Goal: Task Accomplishment & Management: Use online tool/utility

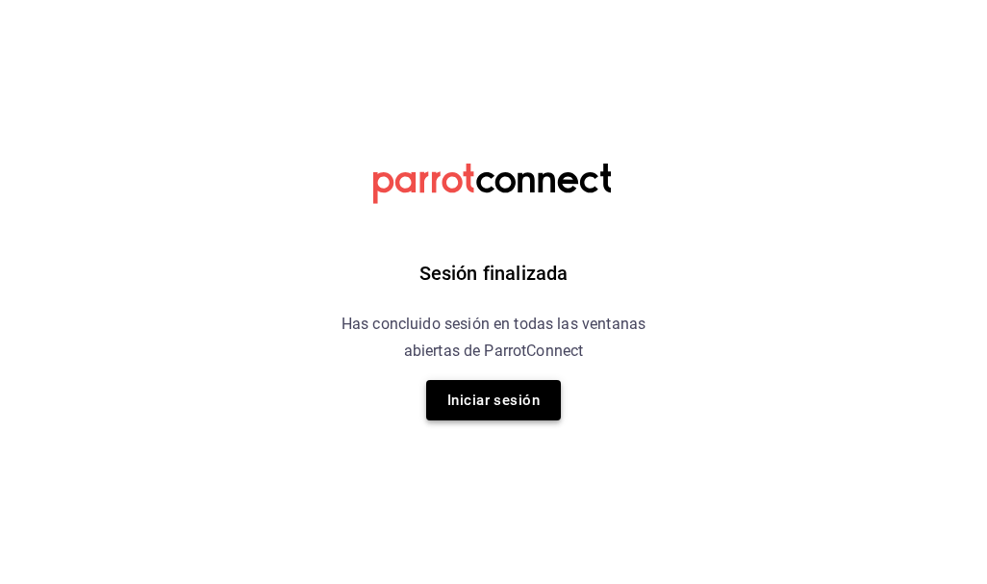
click at [512, 388] on button "Iniciar sesión" at bounding box center [493, 400] width 135 height 40
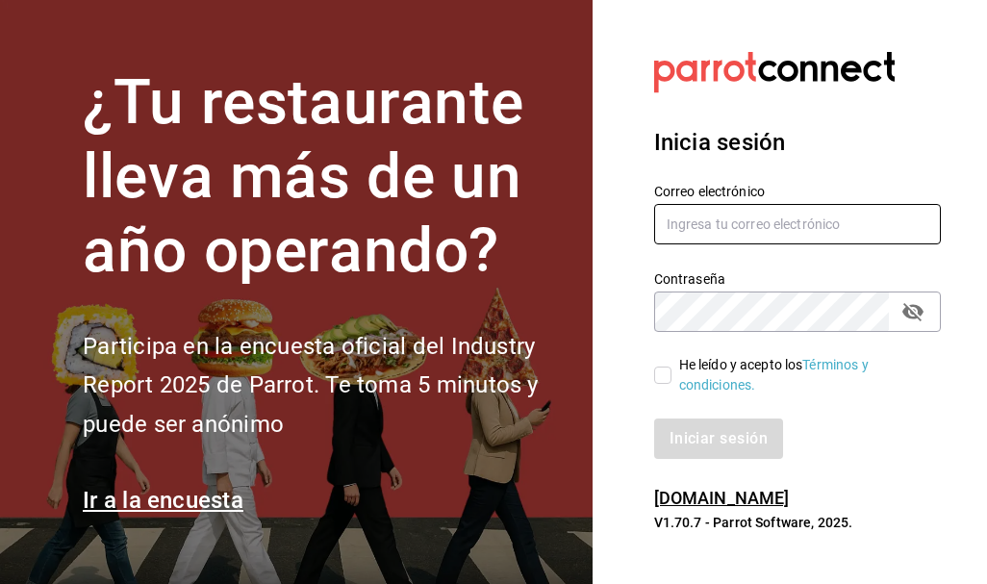
click at [706, 228] on input "text" at bounding box center [797, 224] width 287 height 40
type input "cuerno.cdmx@grupocosteno.com"
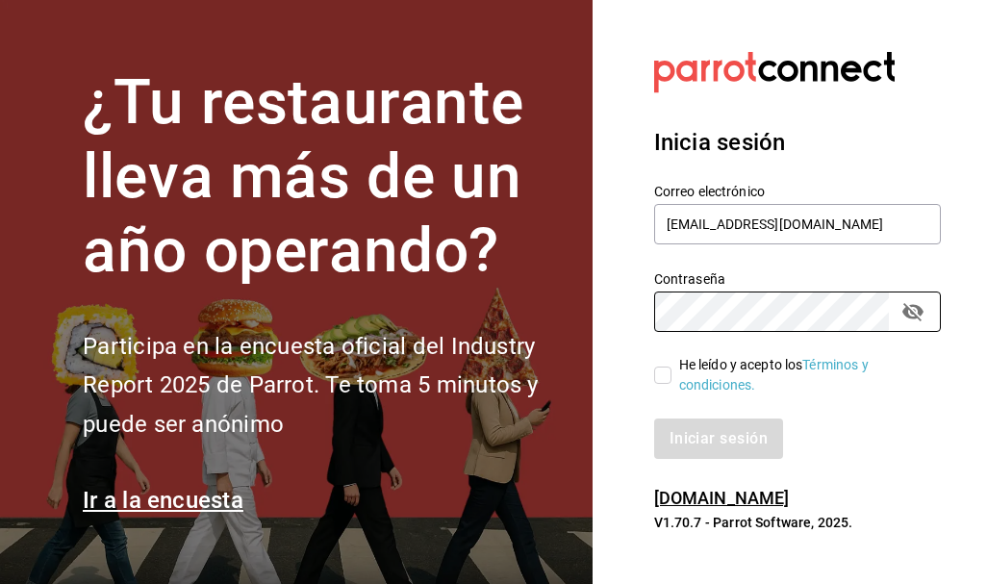
click at [661, 371] on input "He leído y acepto los Términos y condiciones." at bounding box center [662, 375] width 17 height 17
checkbox input "true"
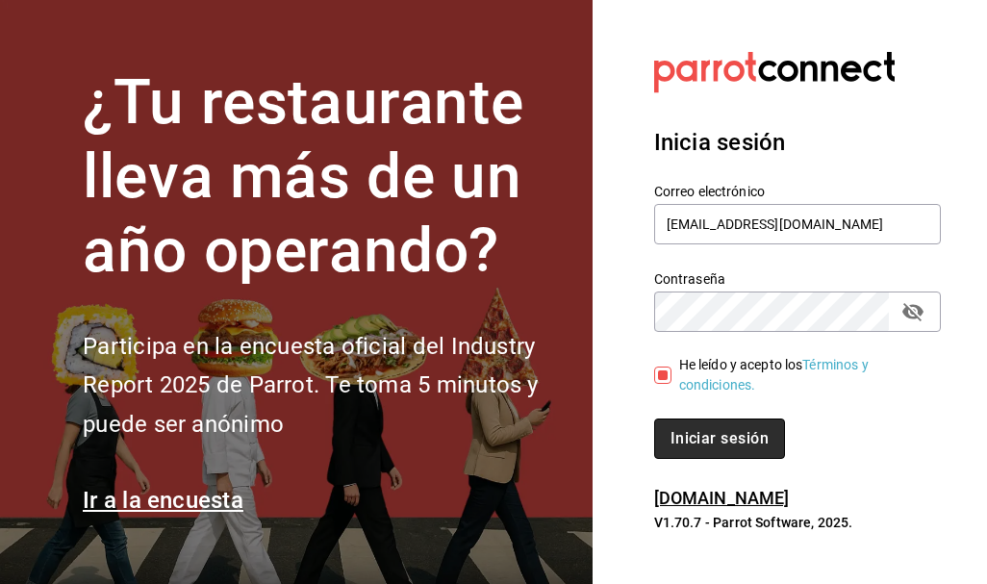
click at [691, 428] on button "Iniciar sesión" at bounding box center [719, 438] width 131 height 40
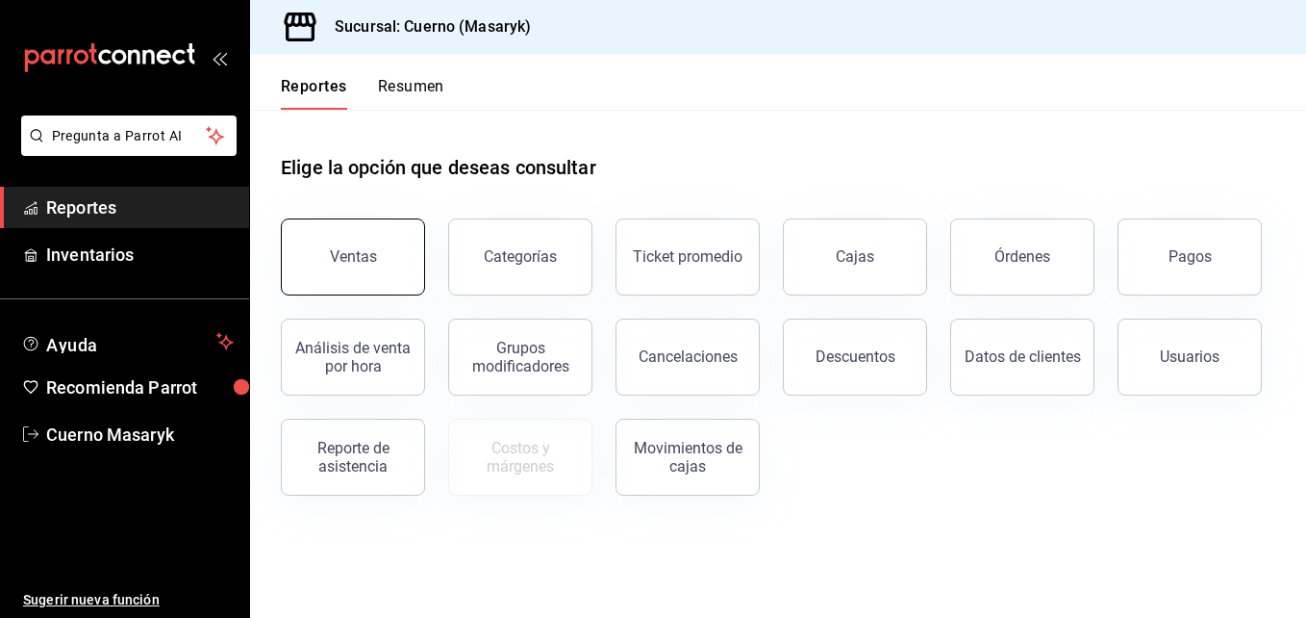
click at [371, 266] on button "Ventas" at bounding box center [353, 256] width 144 height 77
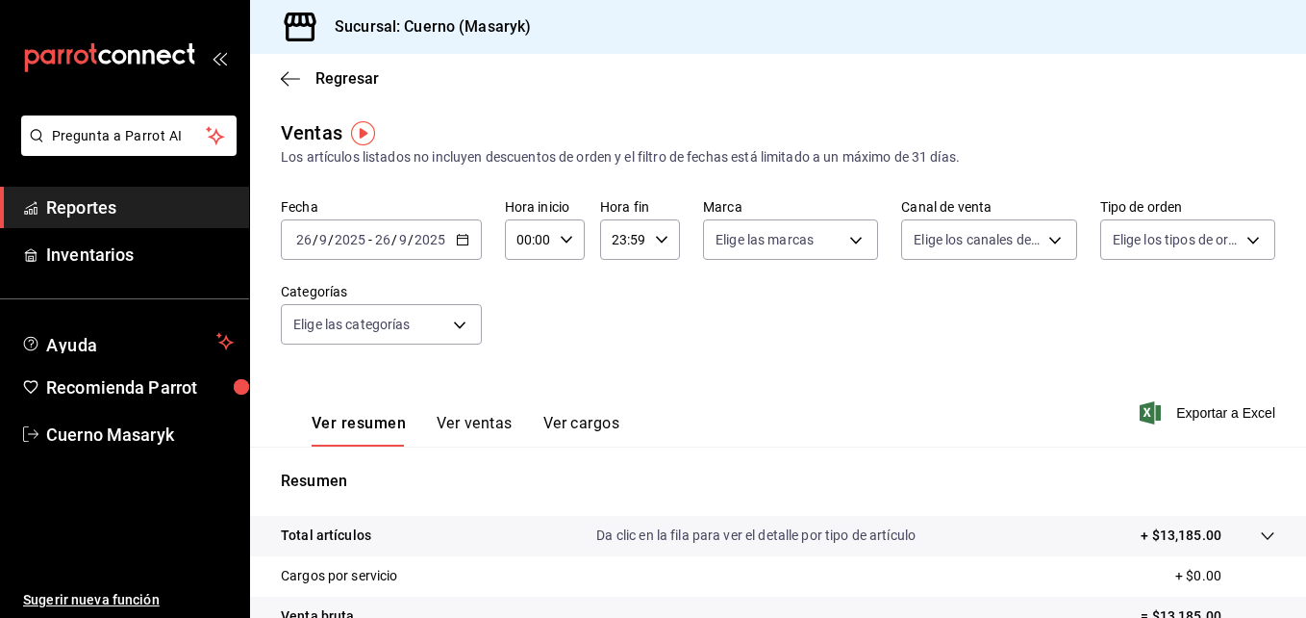
click at [470, 241] on div "[DATE] [DATE] - [DATE] [DATE]" at bounding box center [381, 239] width 201 height 40
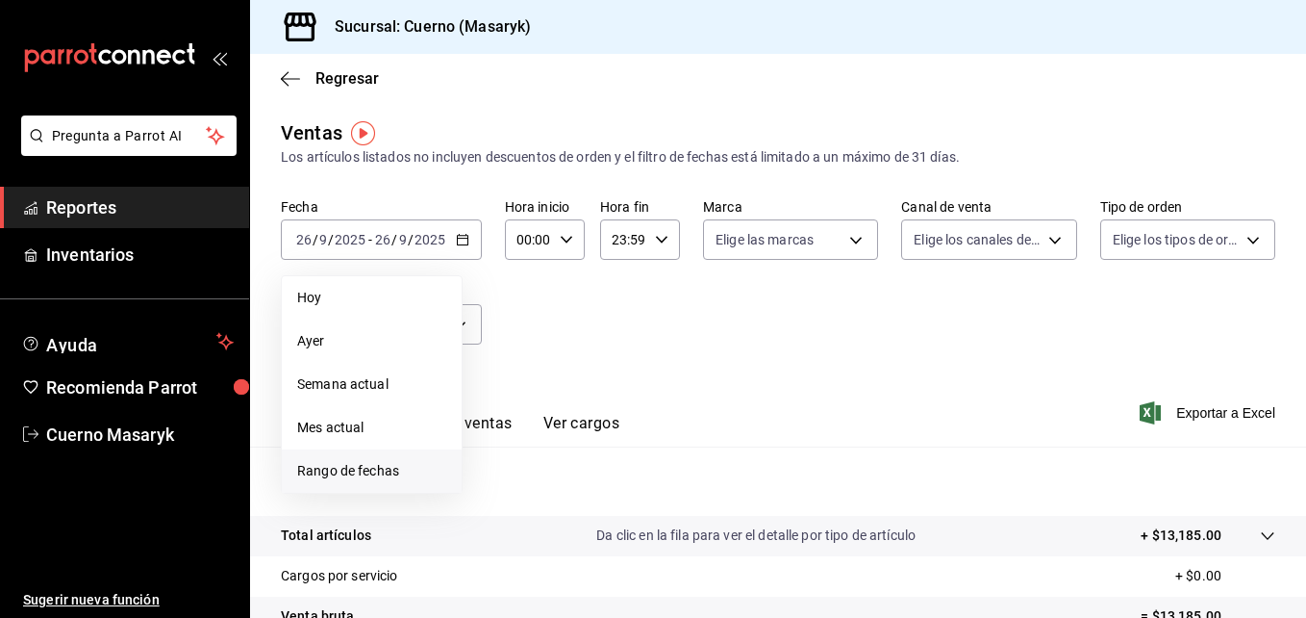
click at [375, 464] on span "Rango de fechas" at bounding box center [371, 471] width 149 height 20
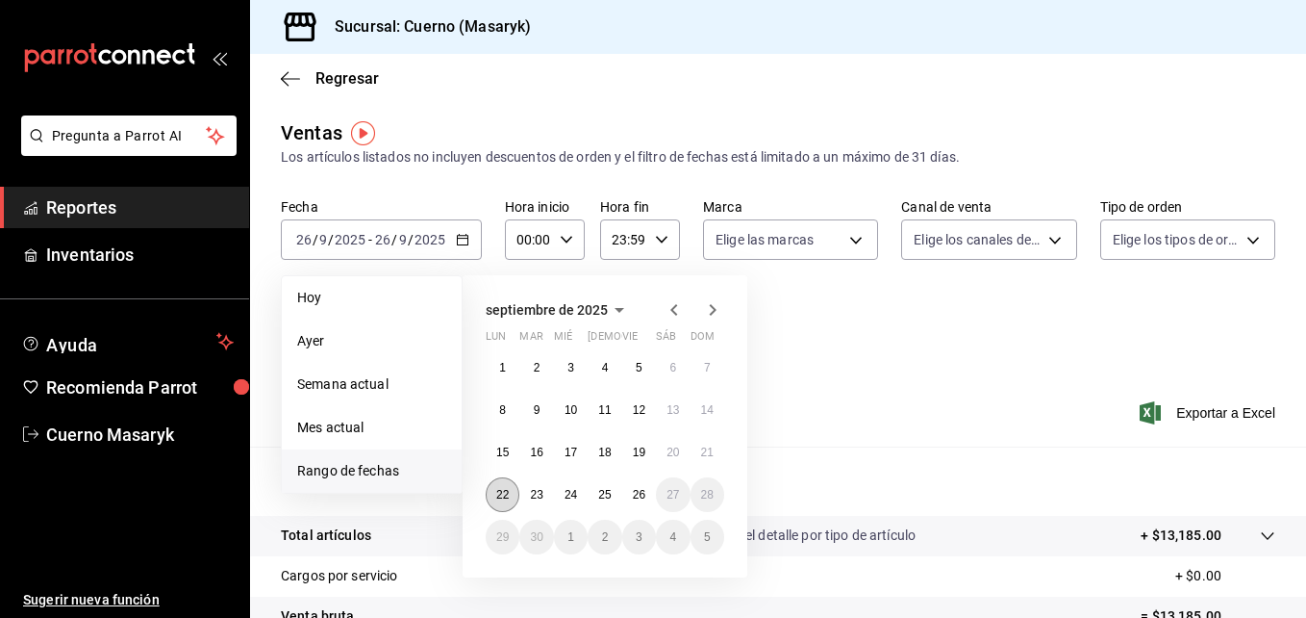
click at [500, 503] on button "22" at bounding box center [503, 494] width 34 height 35
click at [645, 497] on abbr "26" at bounding box center [639, 494] width 13 height 13
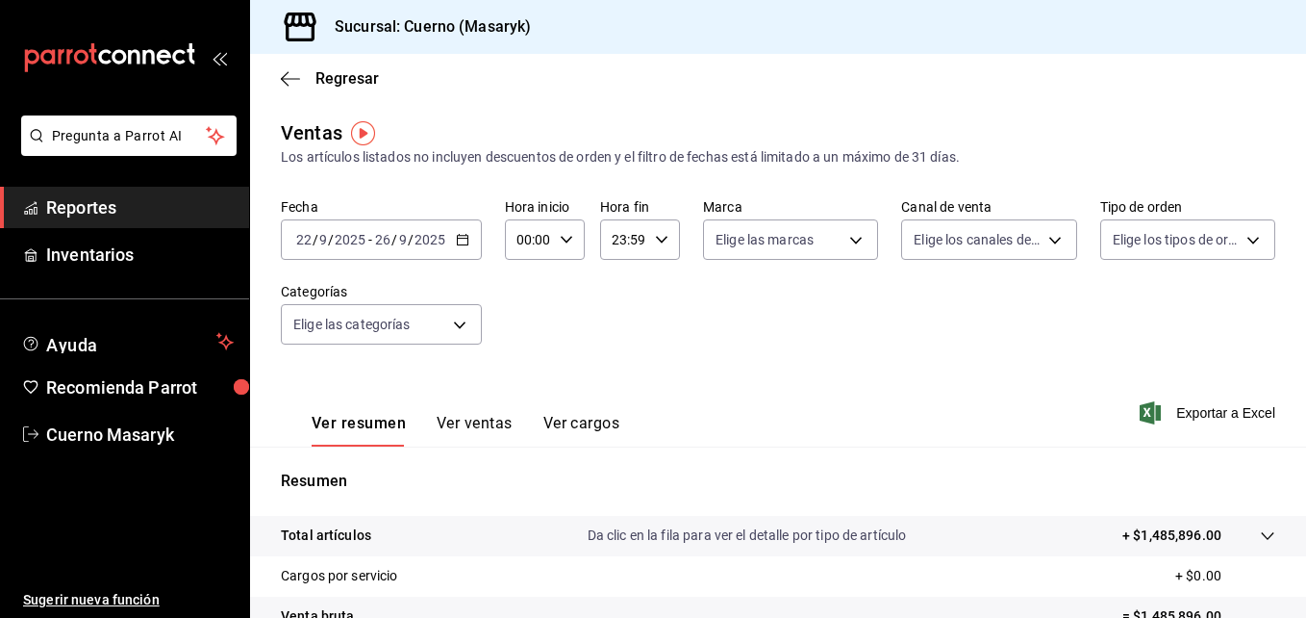
click at [565, 248] on div "00:00 Hora inicio" at bounding box center [545, 239] width 80 height 40
click at [521, 342] on button "04" at bounding box center [524, 333] width 32 height 38
type input "04:00"
click at [661, 237] on div at bounding box center [653, 309] width 1306 height 618
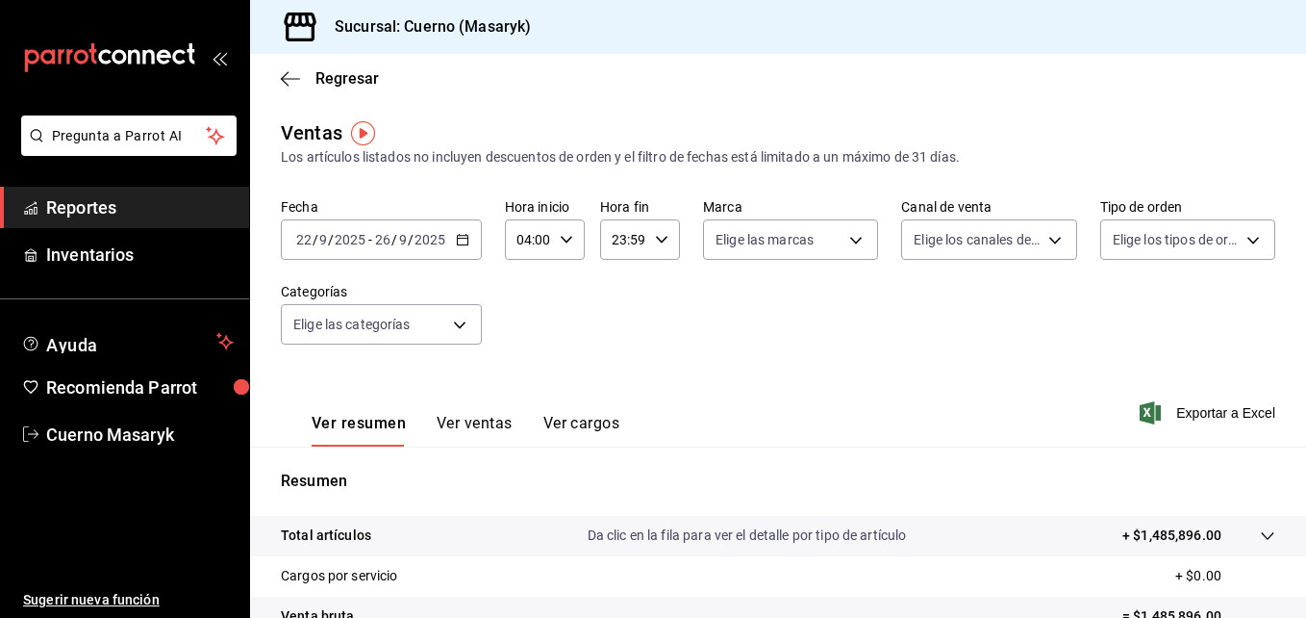
click at [661, 237] on icon "button" at bounding box center [661, 239] width 13 height 13
click at [613, 387] on span "05" at bounding box center [617, 384] width 9 height 15
type input "05:59"
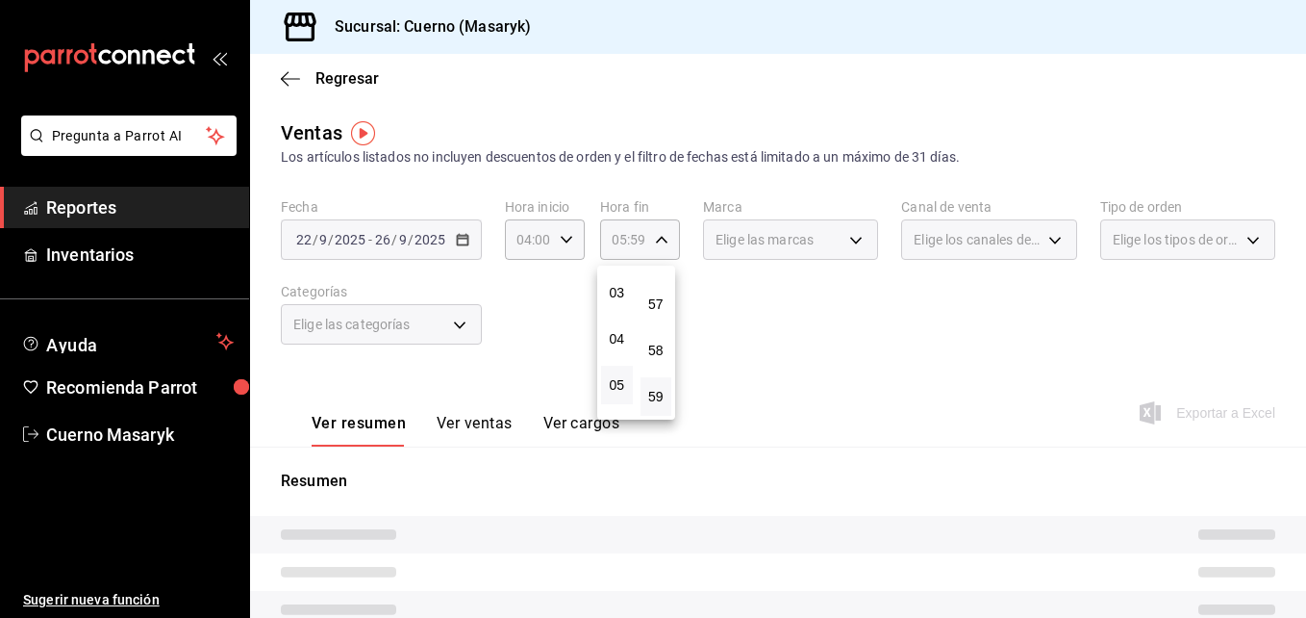
click at [851, 239] on div at bounding box center [653, 309] width 1306 height 618
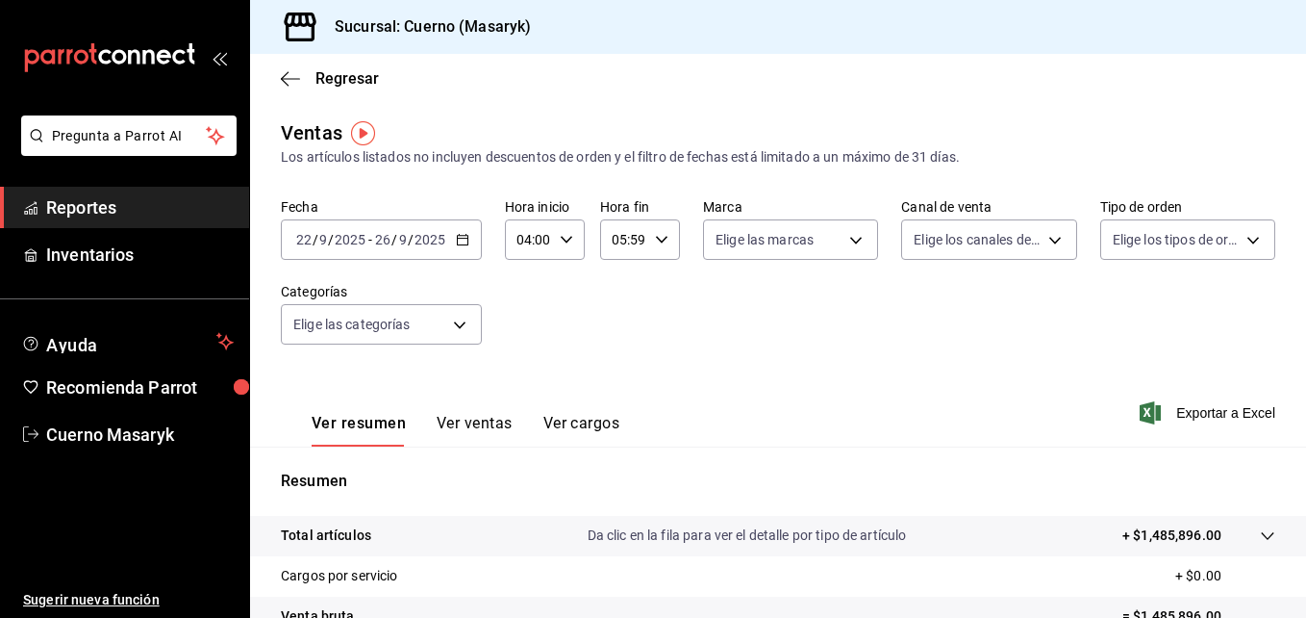
click at [851, 239] on body "Pregunta a Parrot AI Reportes Inventarios Ayuda Recomienda Parrot Cuerno Masary…" at bounding box center [653, 309] width 1306 height 618
click at [722, 315] on input "checkbox" at bounding box center [719, 314] width 17 height 17
checkbox input "true"
type input "4ea0d660-02b3-4785-bb88-48b5ef6e196c"
checkbox input "true"
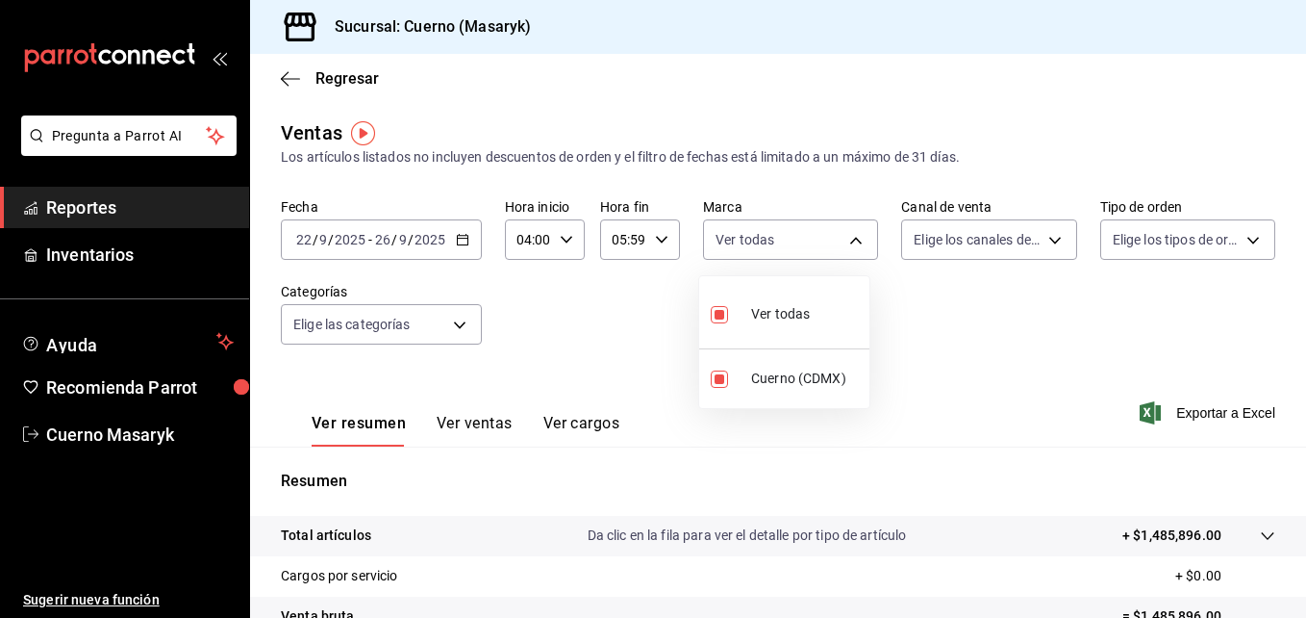
click at [986, 249] on div at bounding box center [653, 309] width 1306 height 618
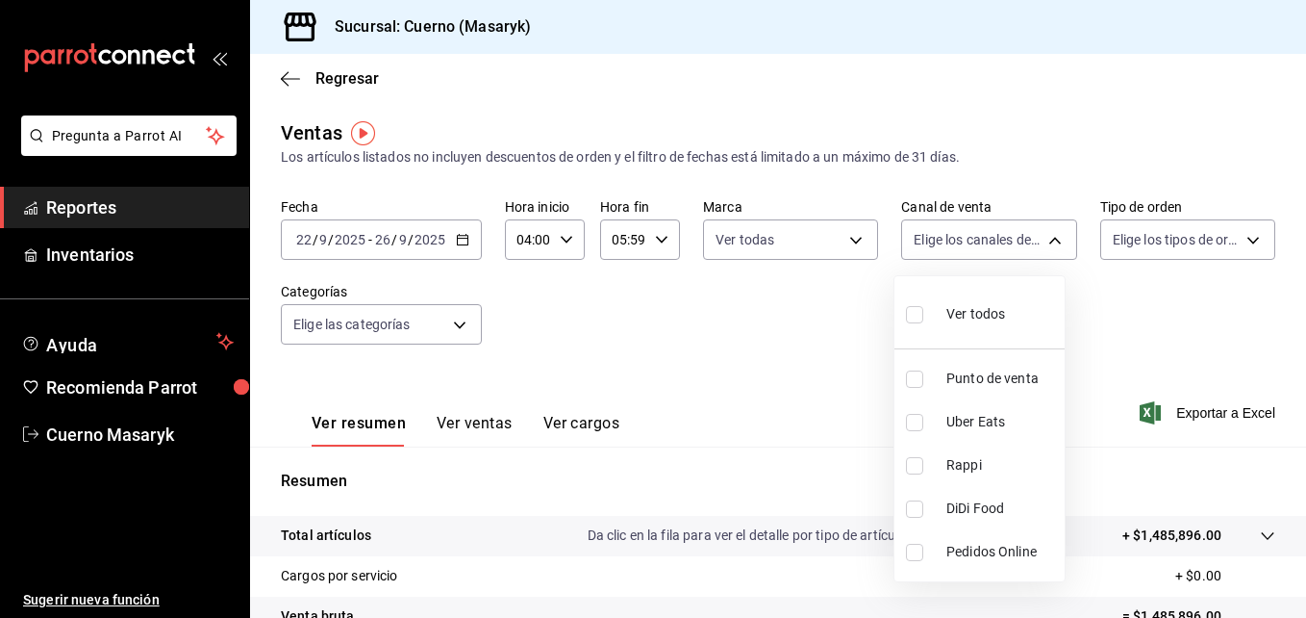
click at [986, 249] on body "Pregunta a Parrot AI Reportes Inventarios Ayuda Recomienda Parrot Cuerno Masary…" at bounding box center [653, 309] width 1306 height 618
click at [910, 317] on input "checkbox" at bounding box center [914, 314] width 17 height 17
checkbox input "true"
type input "PARROT,UBER_EATS,RAPPI,DIDI_FOOD,ONLINE"
checkbox input "true"
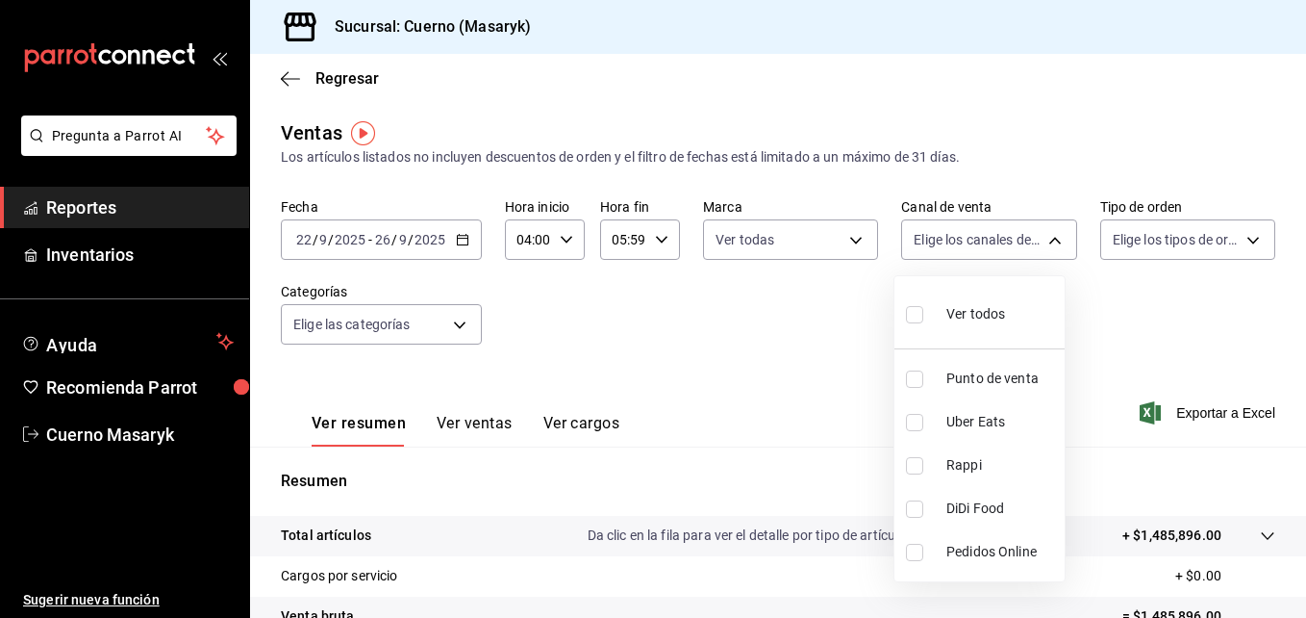
checkbox input "true"
click at [986, 234] on div at bounding box center [653, 309] width 1306 height 618
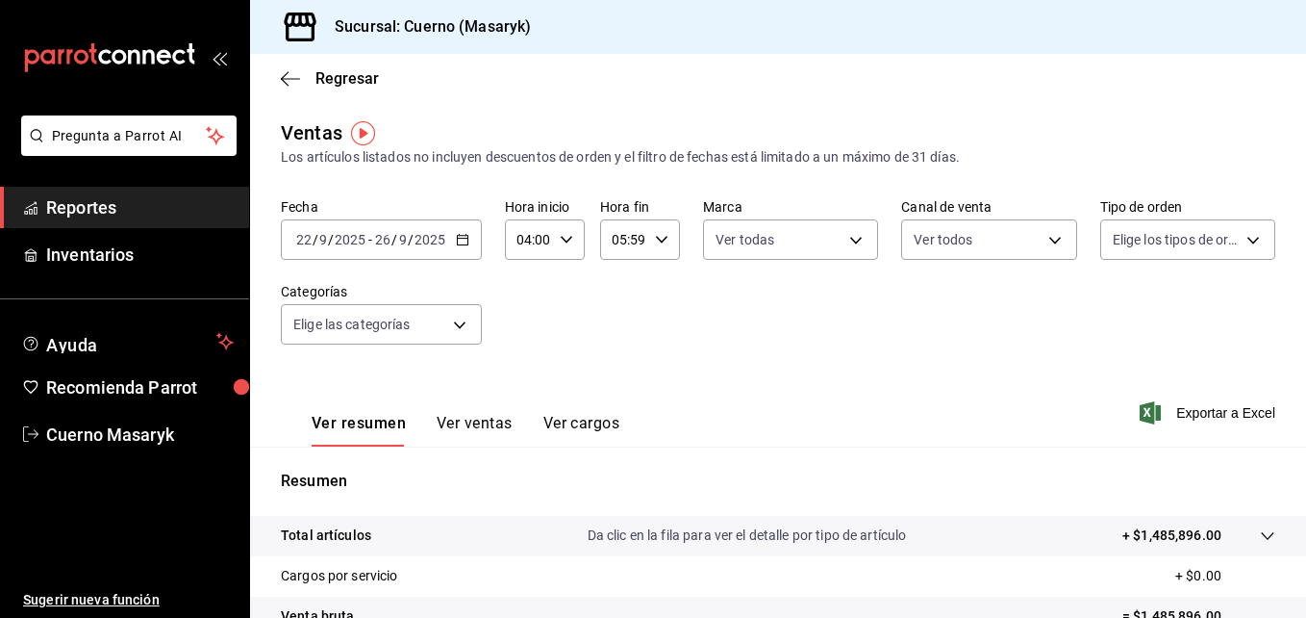
click at [986, 234] on body "Pregunta a Parrot AI Reportes Inventarios Ayuda Recomienda Parrot Cuerno Masary…" at bounding box center [653, 309] width 1306 height 618
click at [986, 319] on input "checkbox" at bounding box center [1110, 314] width 17 height 17
checkbox input "true"
type input "d8208262-291b-4595-bbfa-ed1e8660efdb,73ecdc8a-b505-4242-b24a-d5f1595b9b0a,EXTER…"
checkbox input "true"
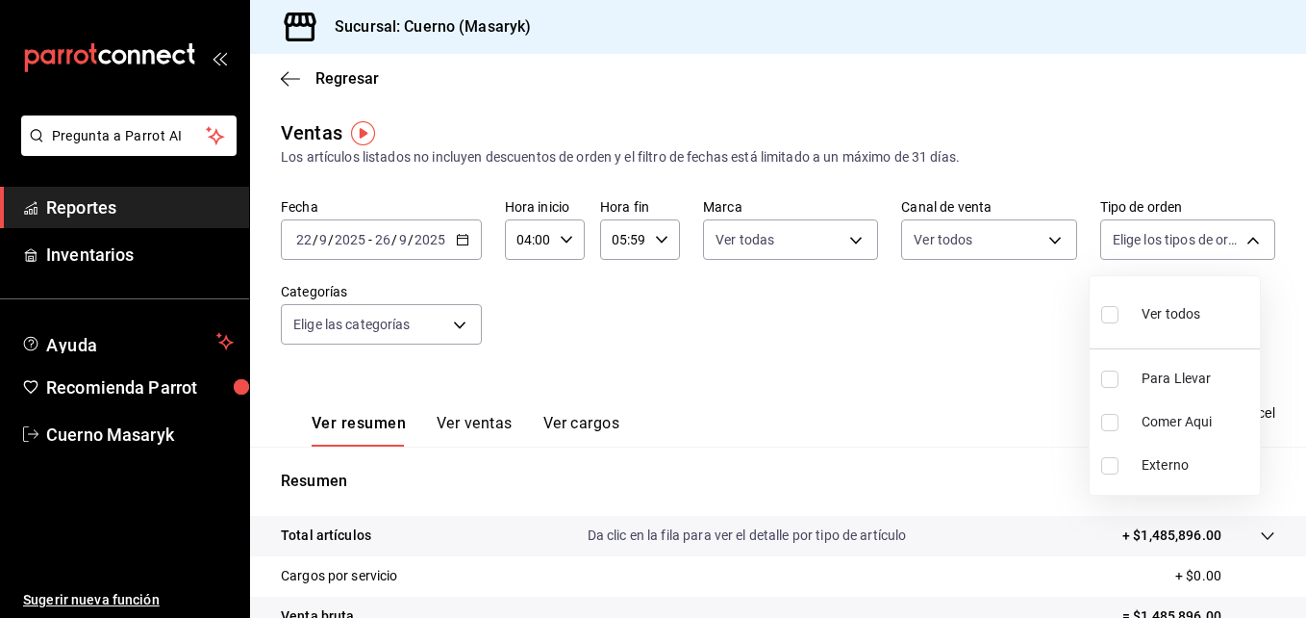
checkbox input "true"
click at [464, 323] on div at bounding box center [653, 309] width 1306 height 618
click at [464, 323] on body "Pregunta a Parrot AI Reportes Inventarios Ayuda Recomienda Parrot Cuerno Masary…" at bounding box center [653, 309] width 1306 height 618
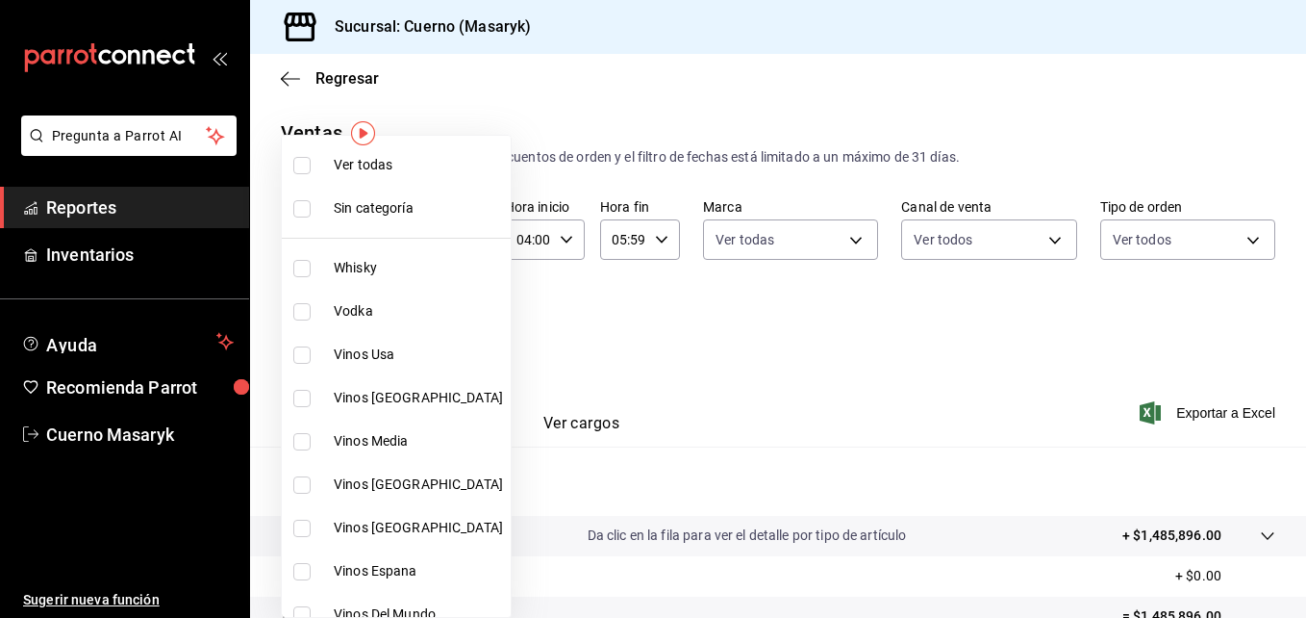
click at [296, 166] on input "checkbox" at bounding box center [301, 165] width 17 height 17
checkbox input "true"
type input "c67b51a2-384c-483e-a5be-40afd3eac247,ec1a4520-4a99-4810-921e-4abf40ebc8c6,cd2d5…"
checkbox input "true"
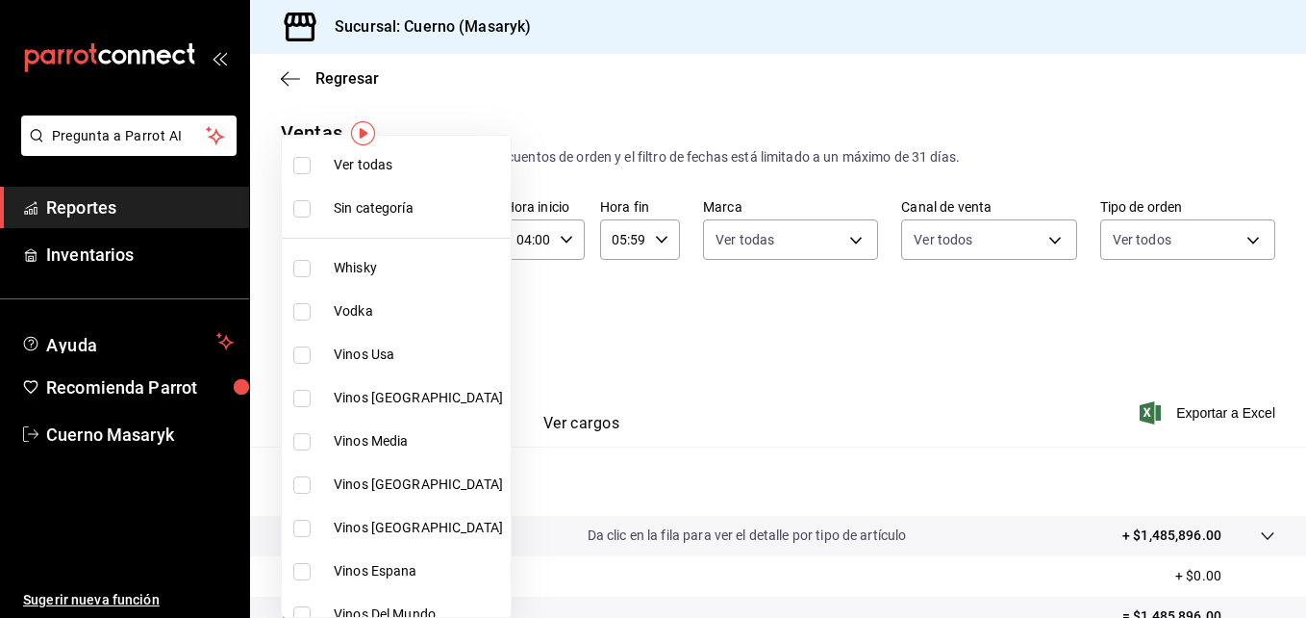
checkbox input "true"
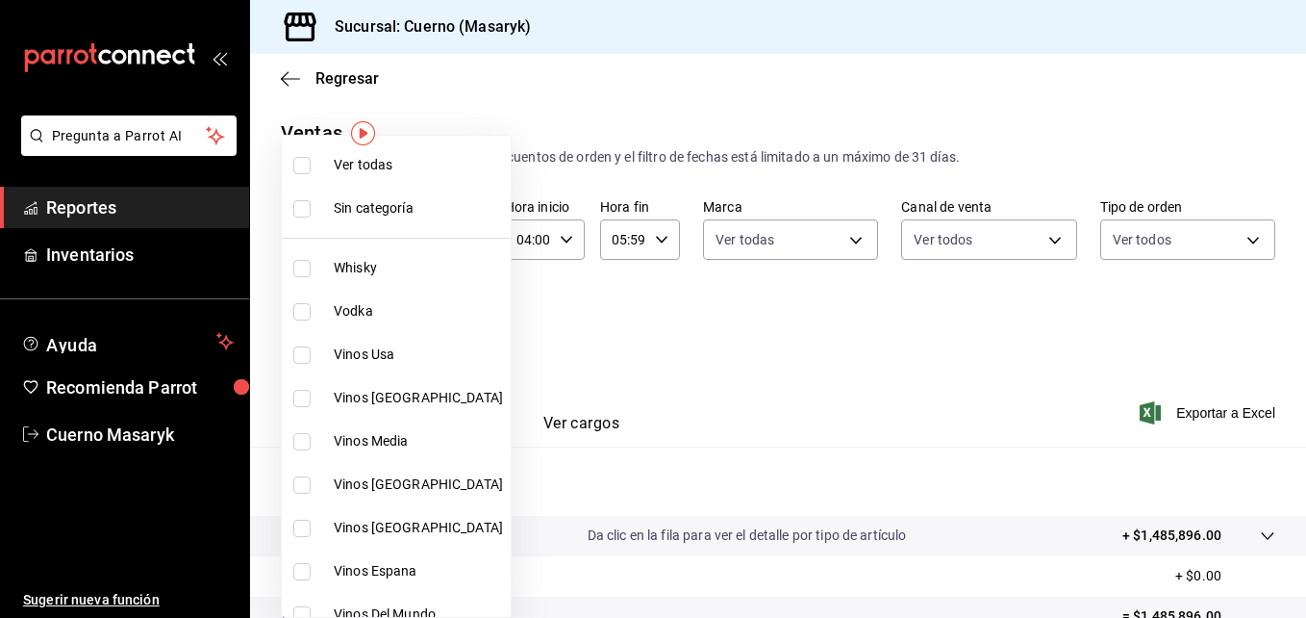
checkbox input "true"
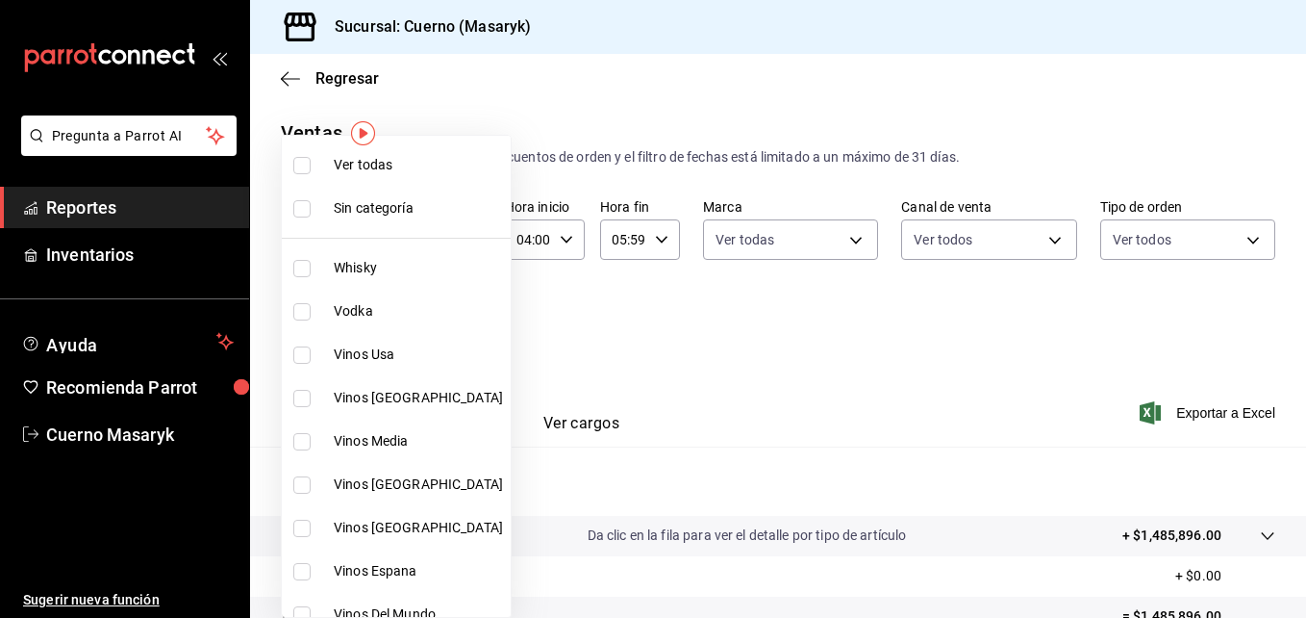
checkbox input "true"
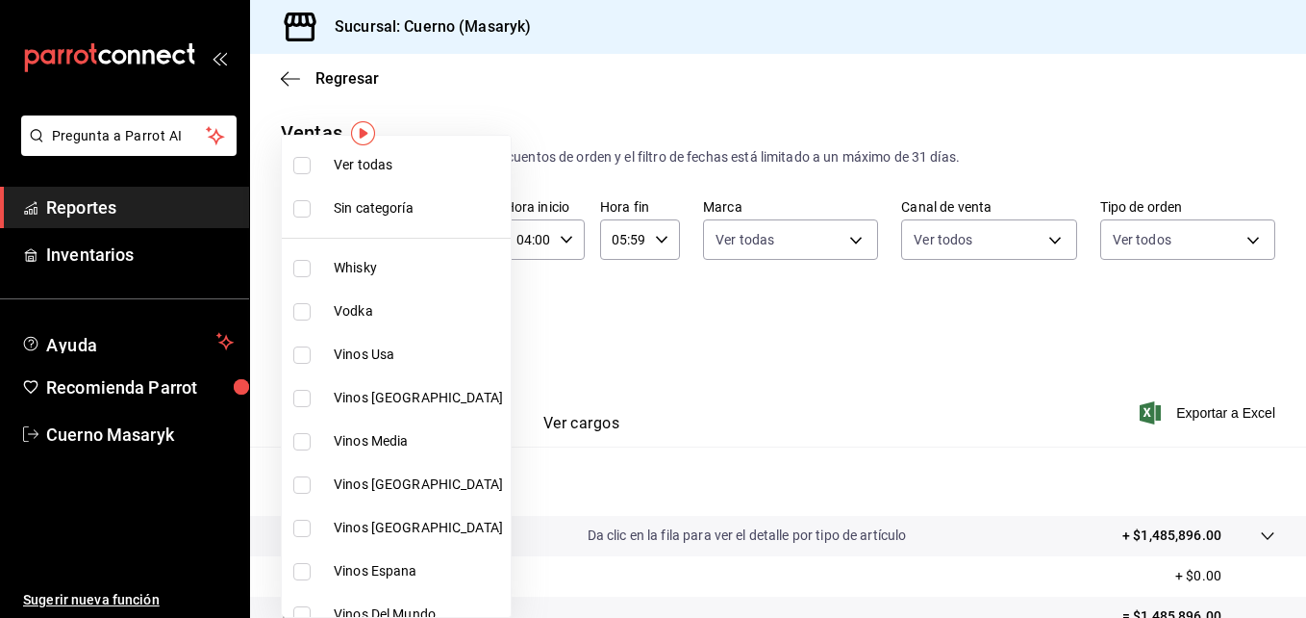
checkbox input "true"
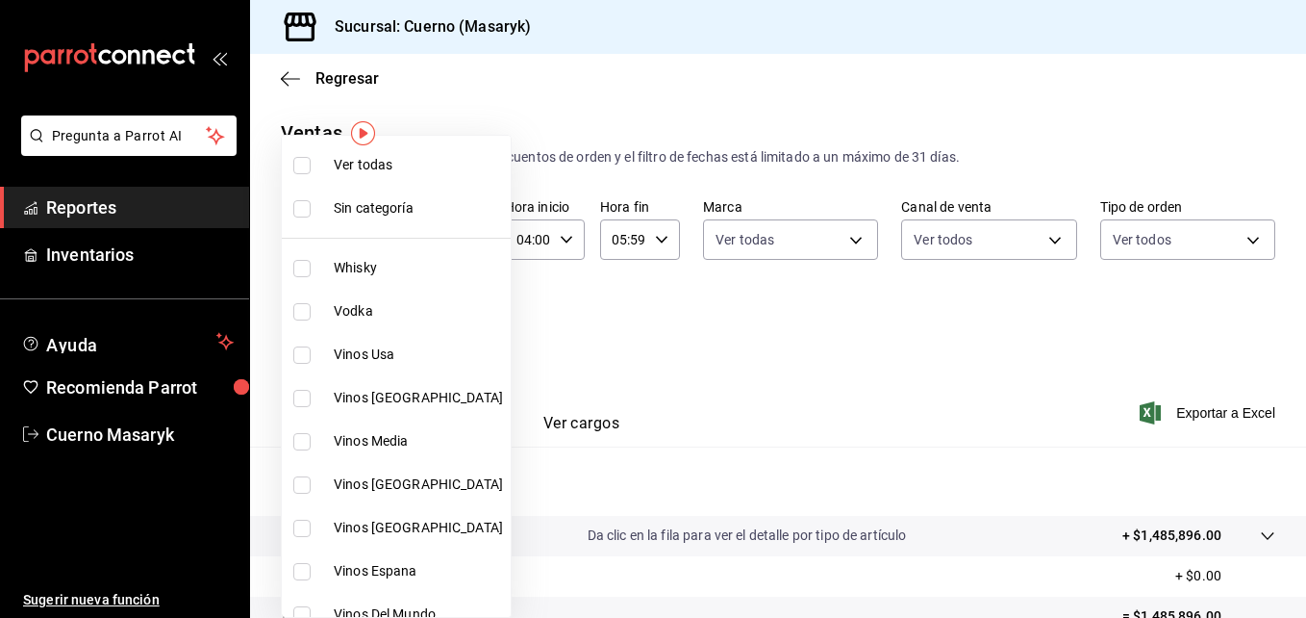
checkbox input "true"
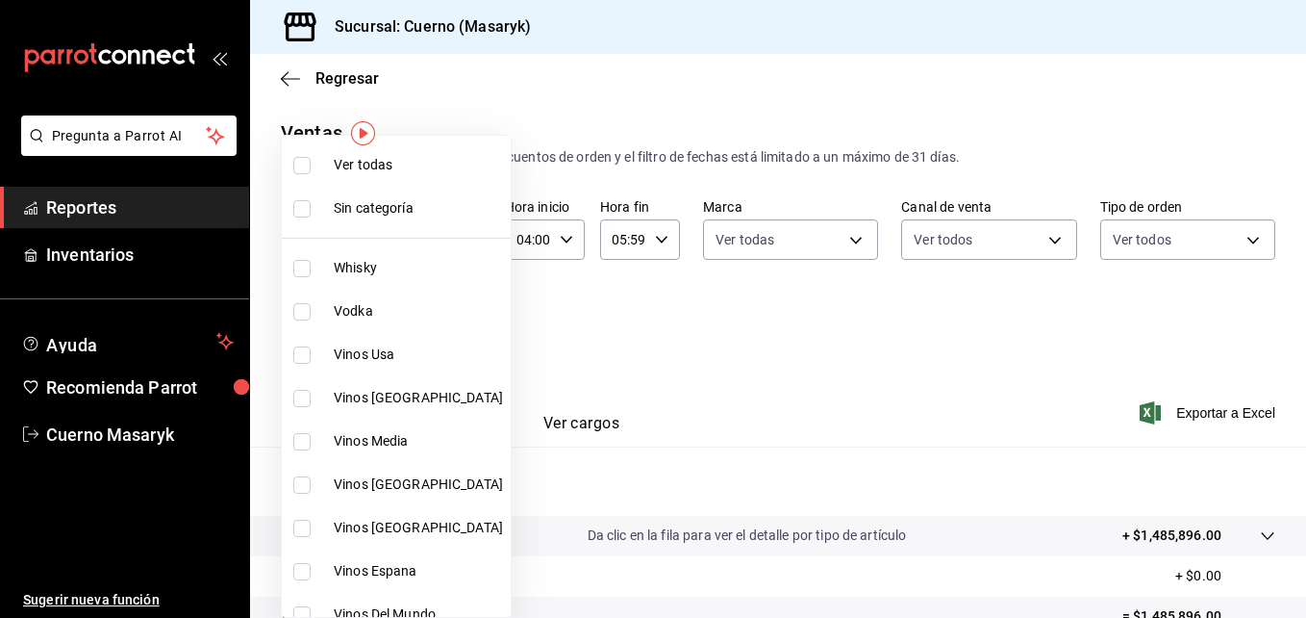
checkbox input "true"
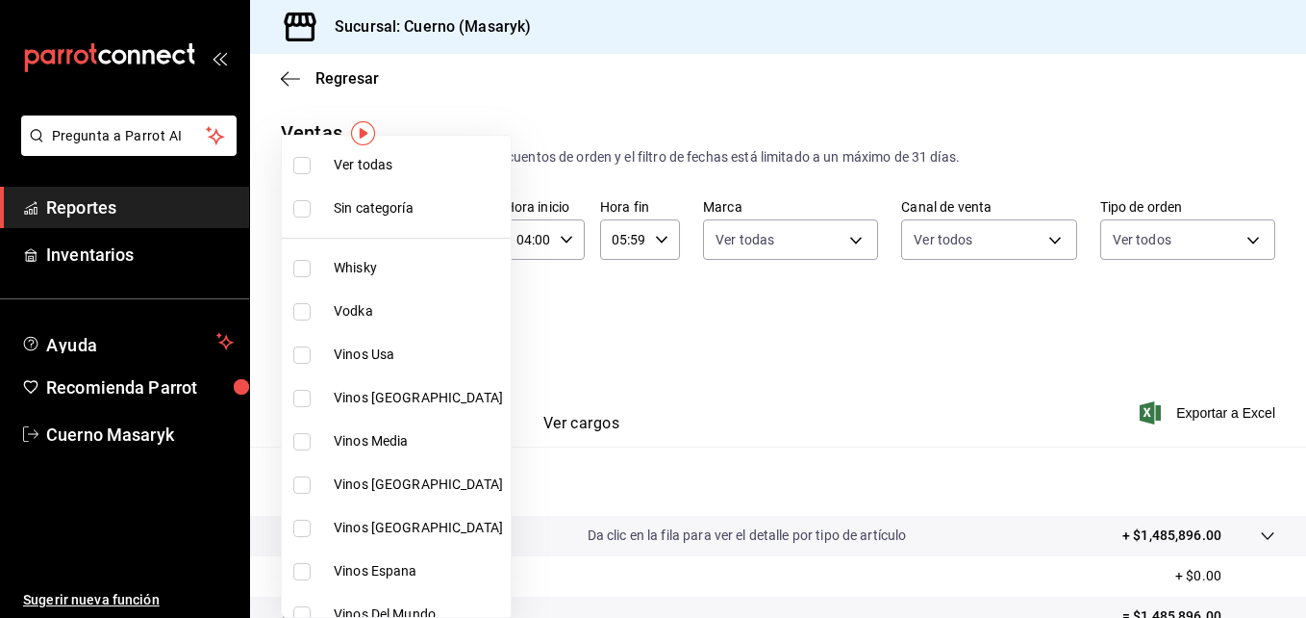
checkbox input "true"
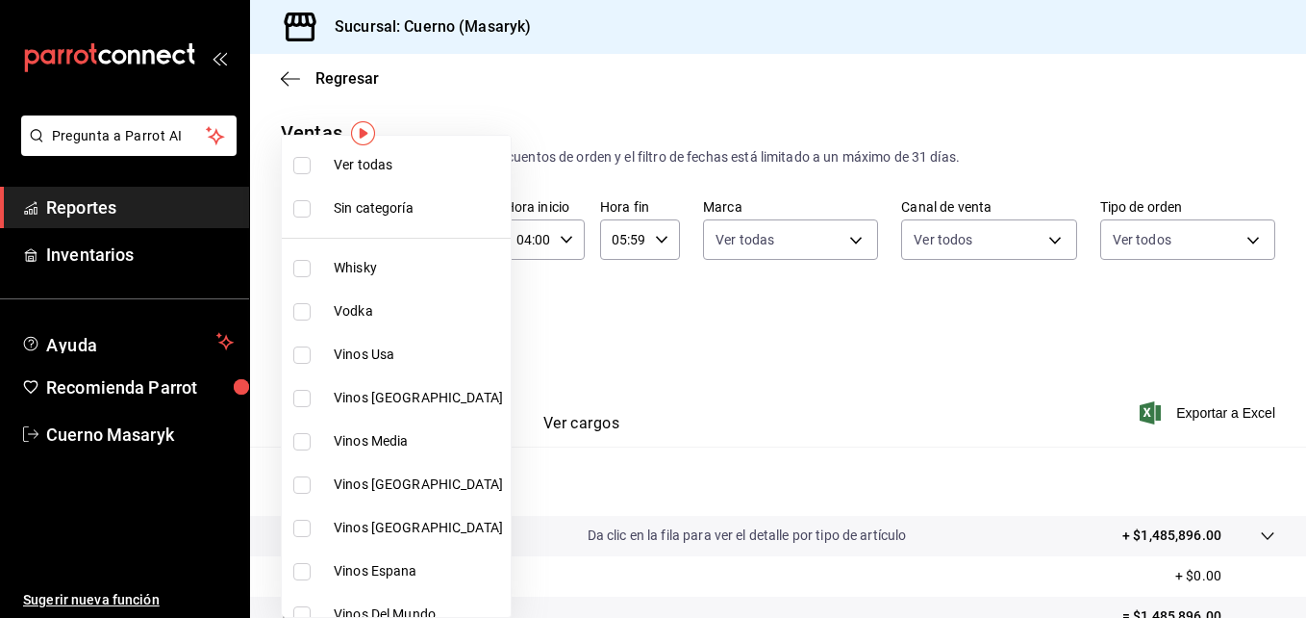
checkbox input "true"
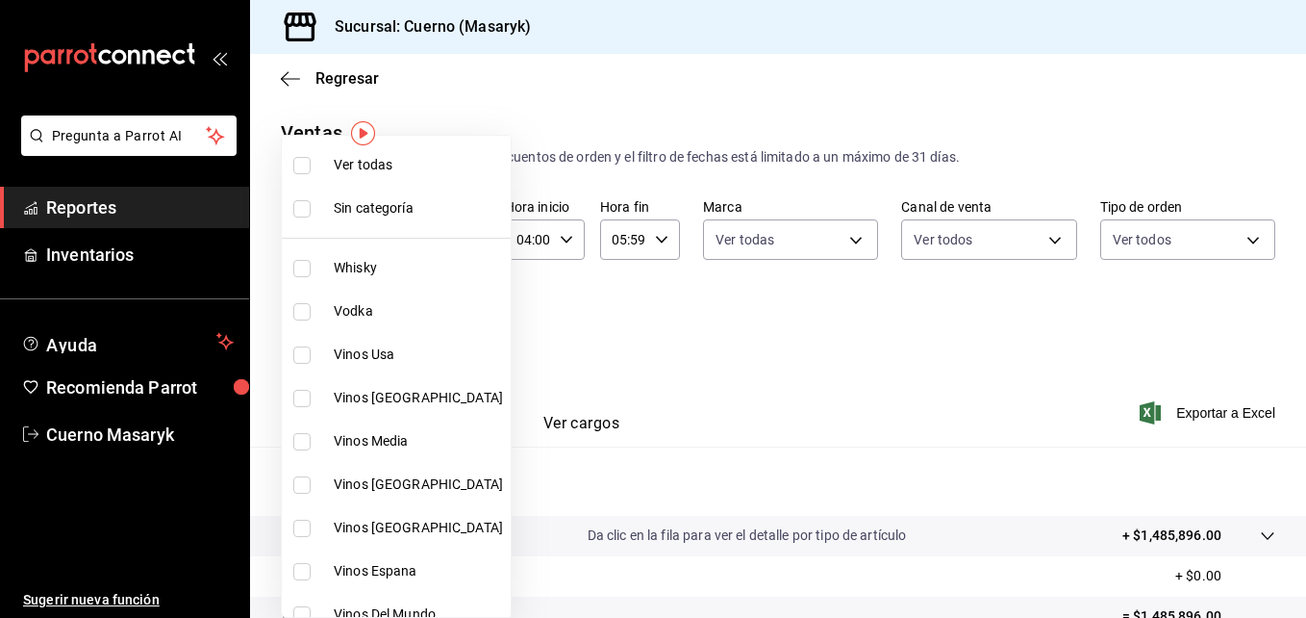
checkbox input "true"
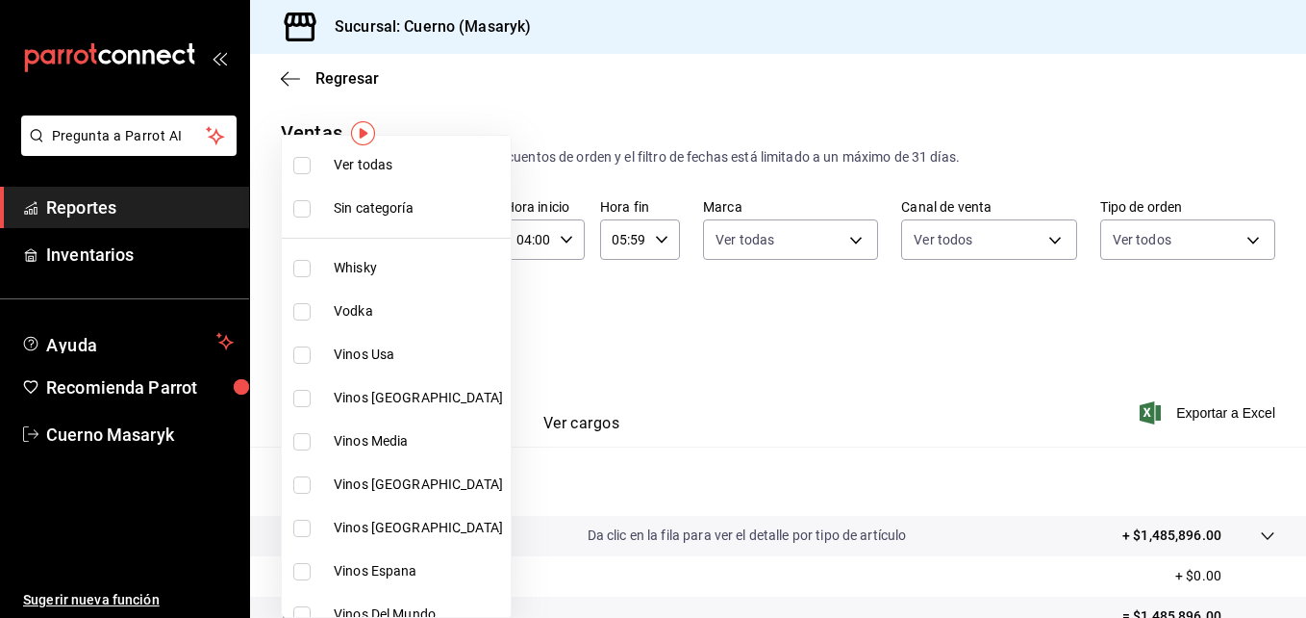
checkbox input "true"
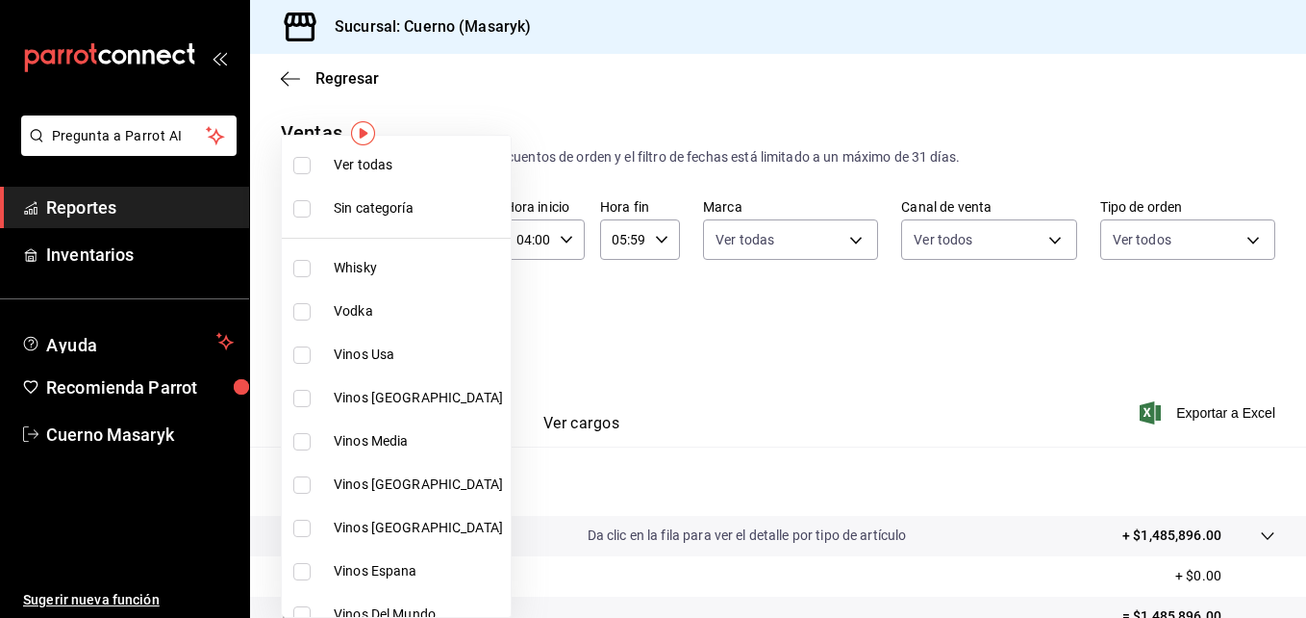
checkbox input "true"
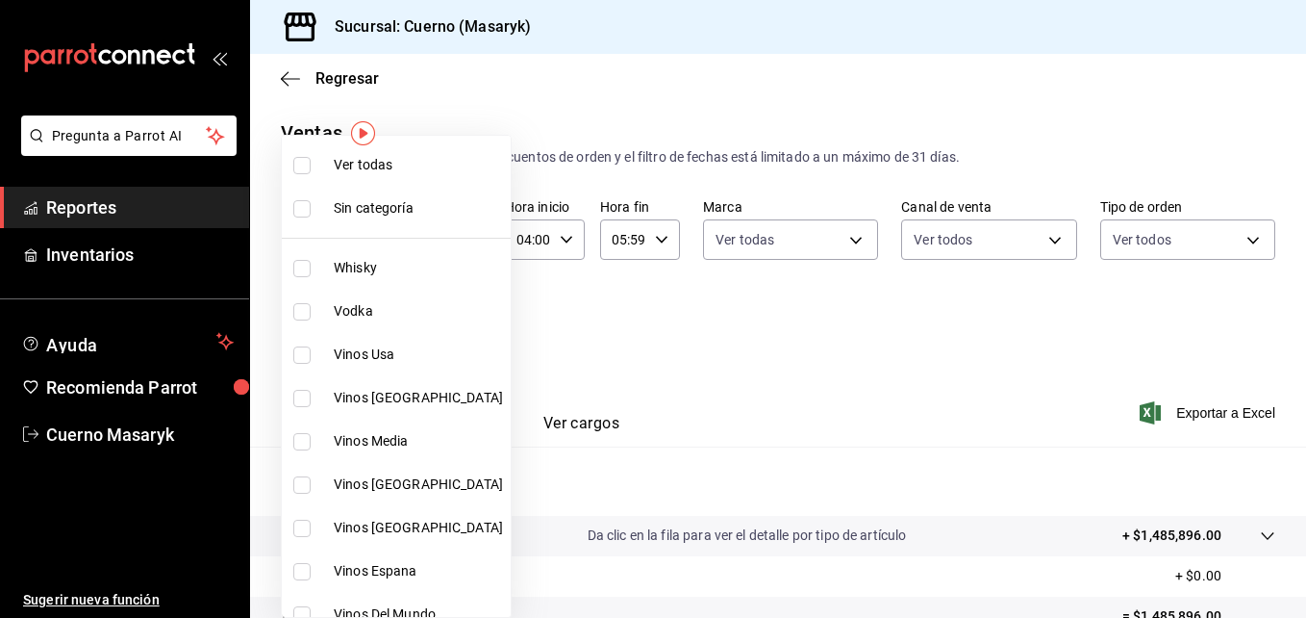
checkbox input "true"
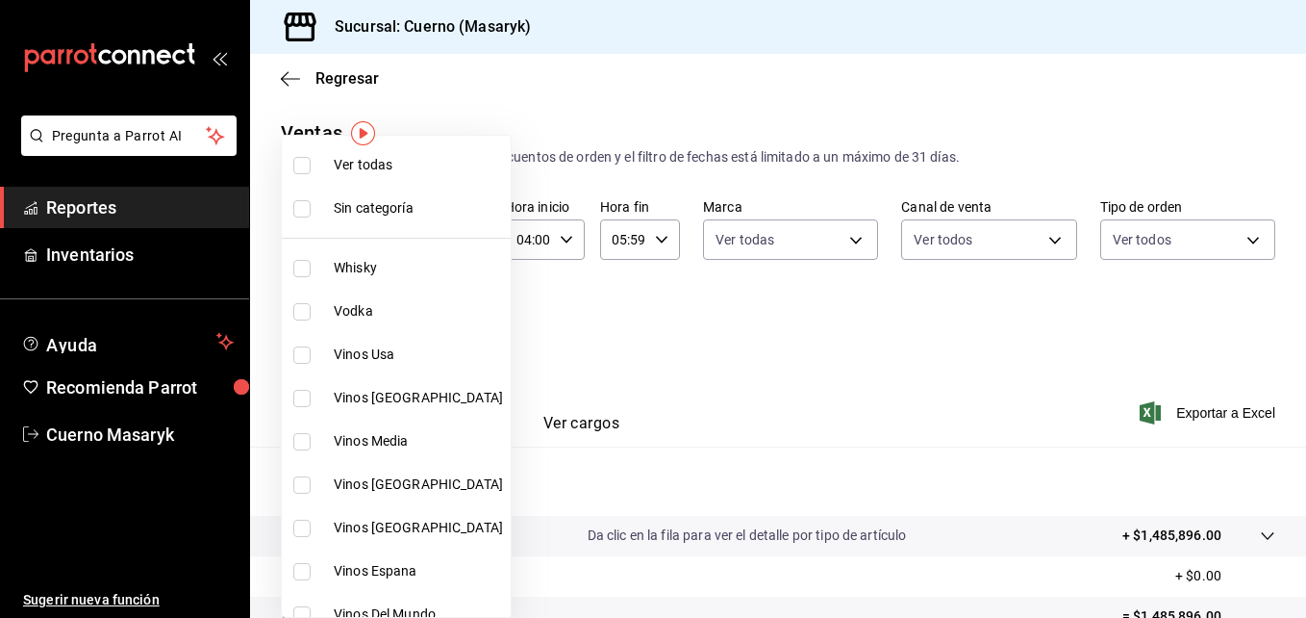
checkbox input "true"
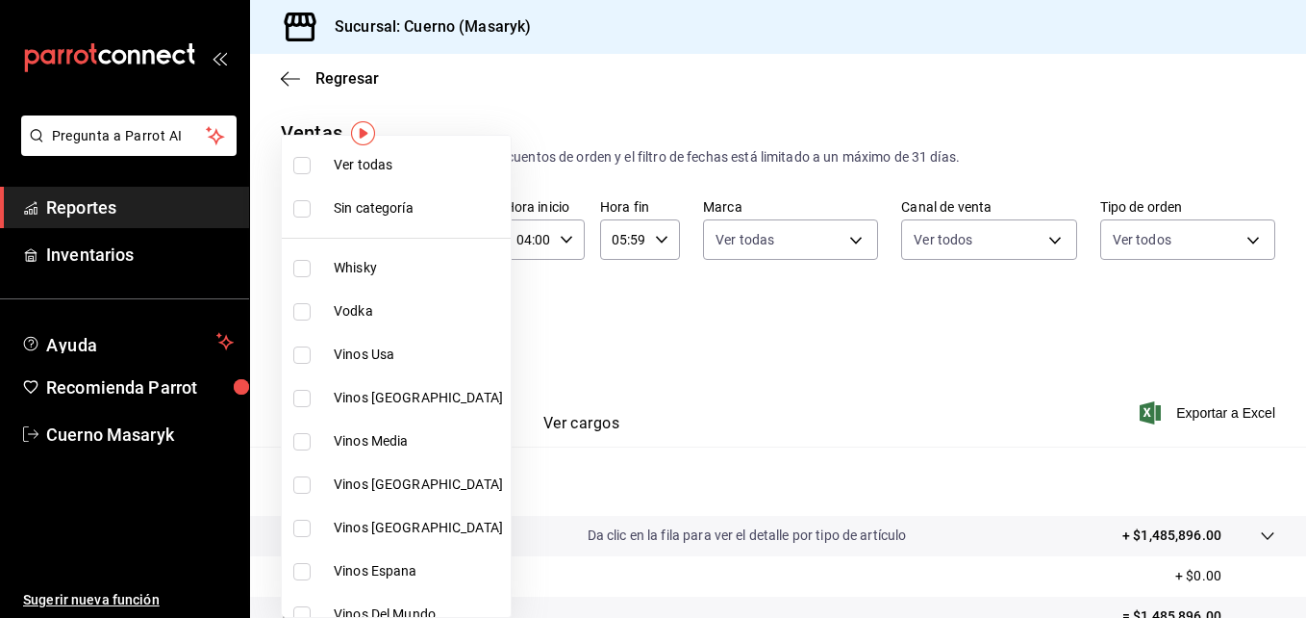
checkbox input "true"
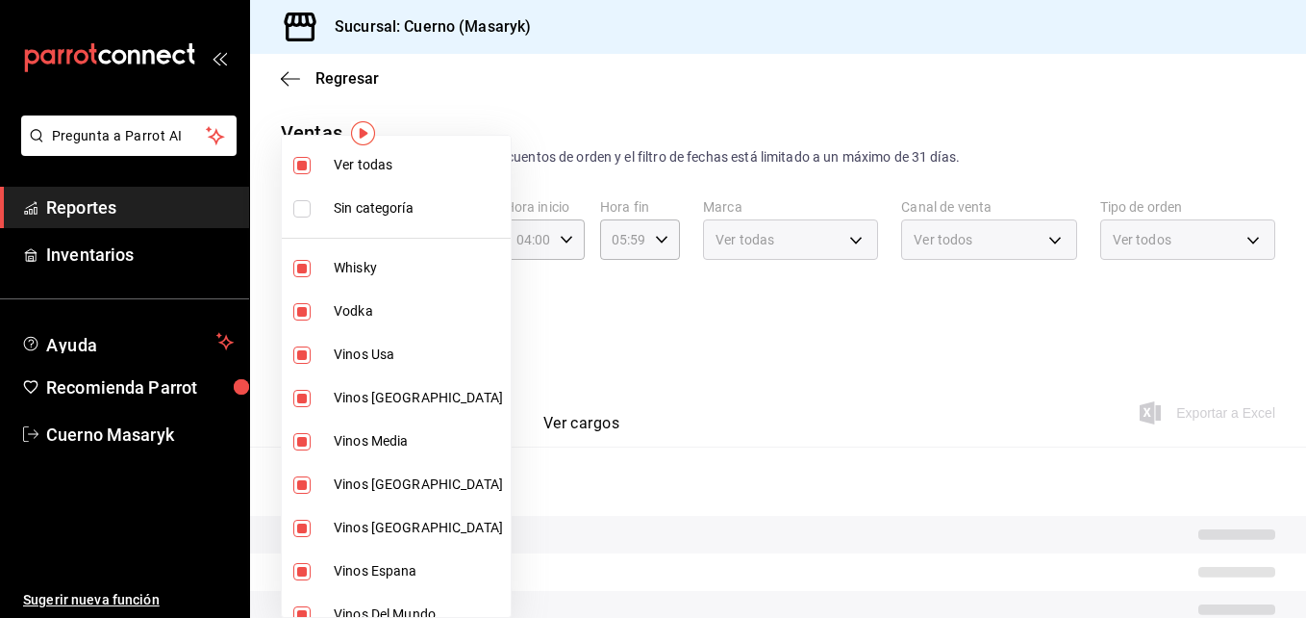
click at [905, 352] on div at bounding box center [653, 309] width 1306 height 618
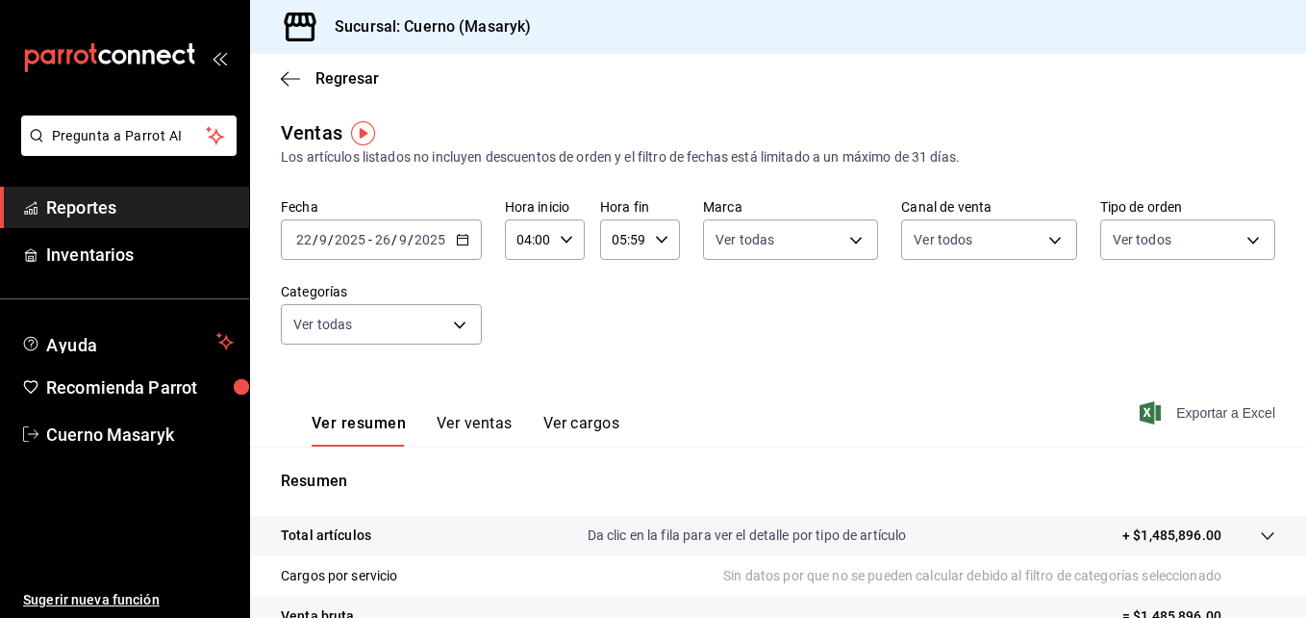
click at [986, 412] on span "Exportar a Excel" at bounding box center [1210, 412] width 132 height 23
